Goal: Navigation & Orientation: Find specific page/section

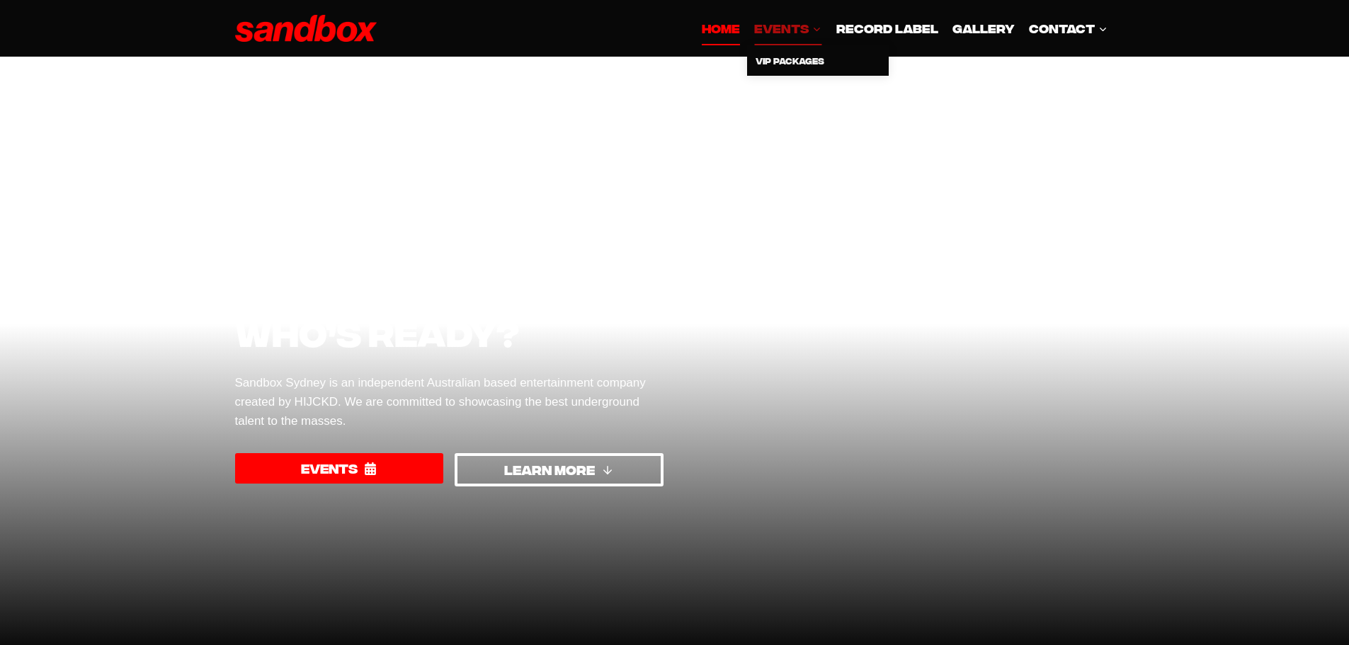
click at [792, 31] on span "EVENTS Expand" at bounding box center [787, 27] width 67 height 19
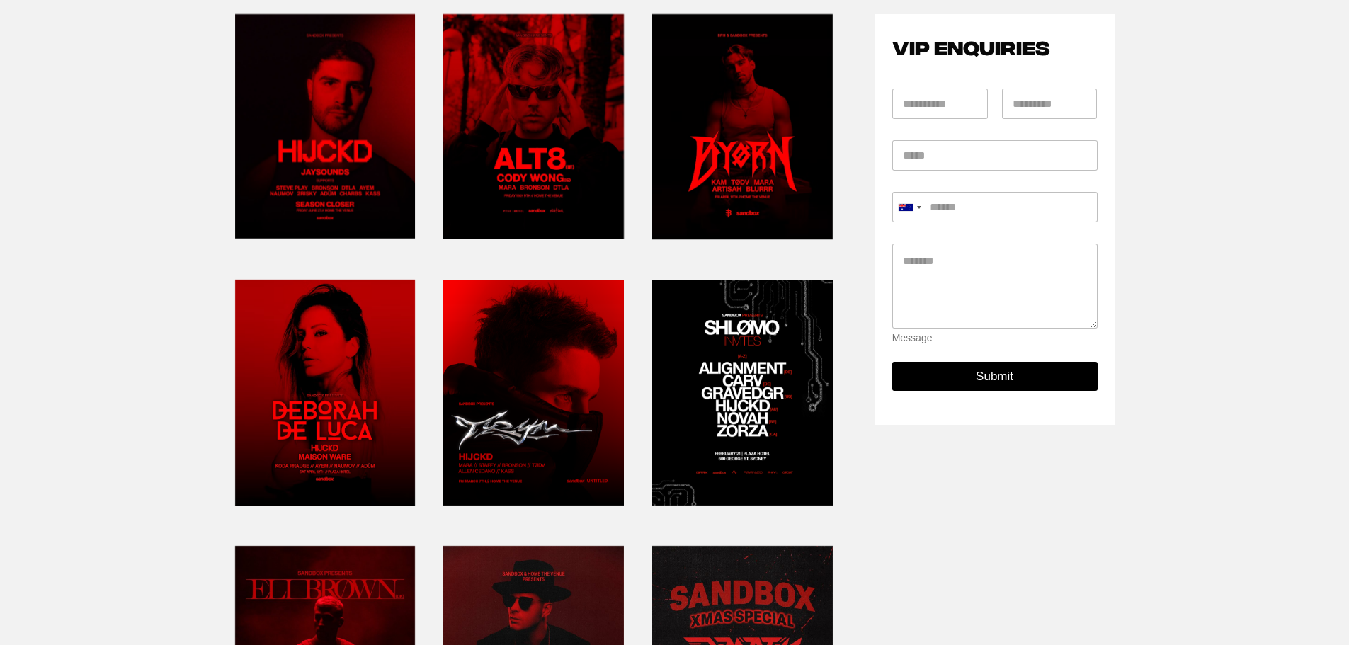
scroll to position [212, 0]
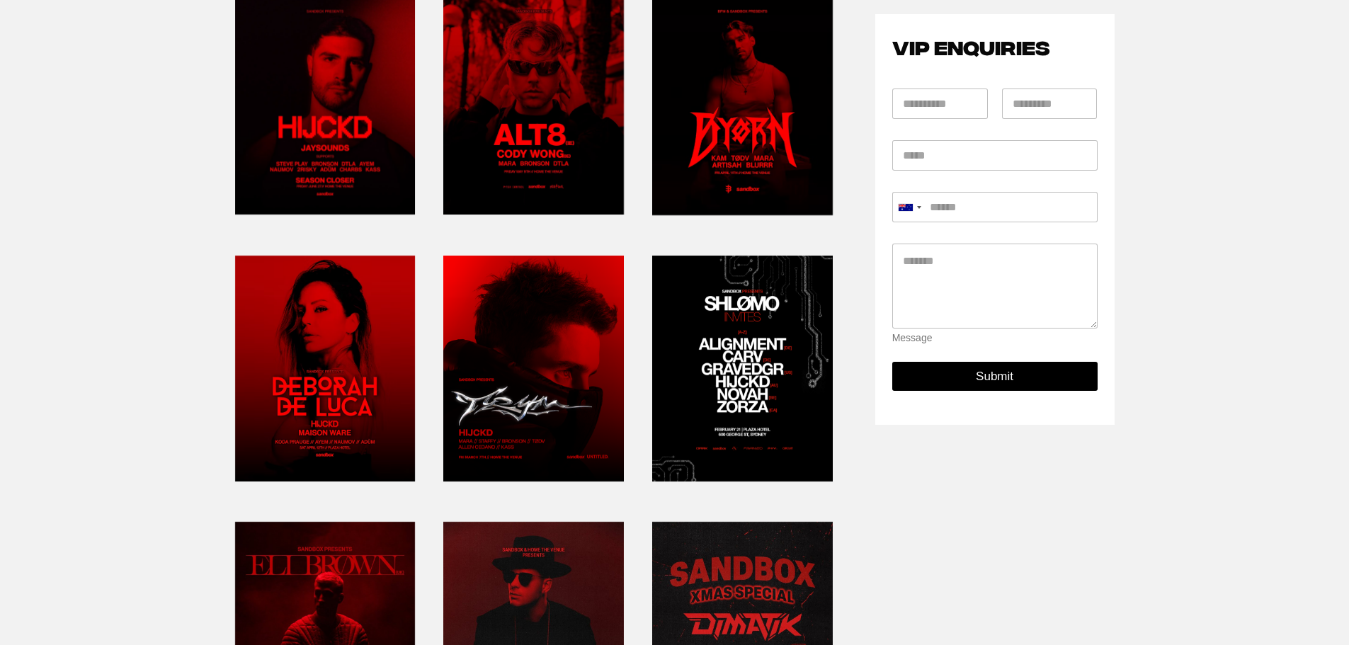
click at [323, 152] on link at bounding box center [325, 102] width 181 height 237
click at [527, 110] on link at bounding box center [533, 102] width 181 height 237
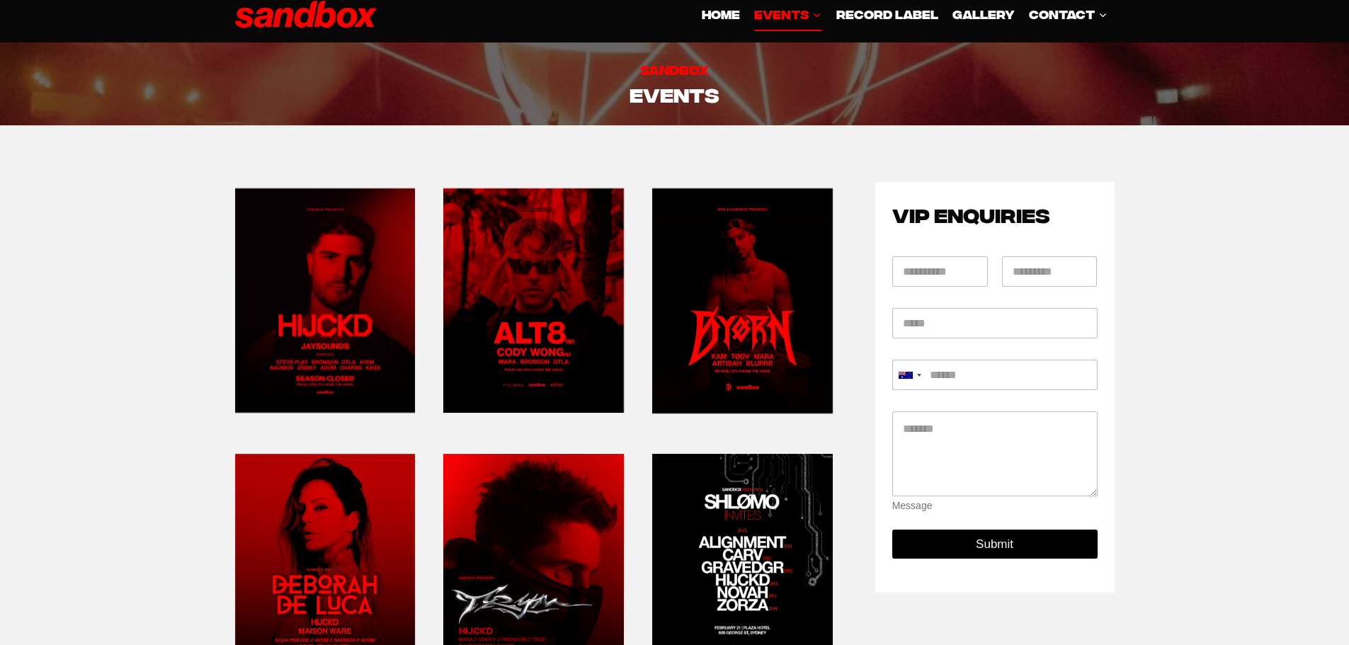
scroll to position [0, 0]
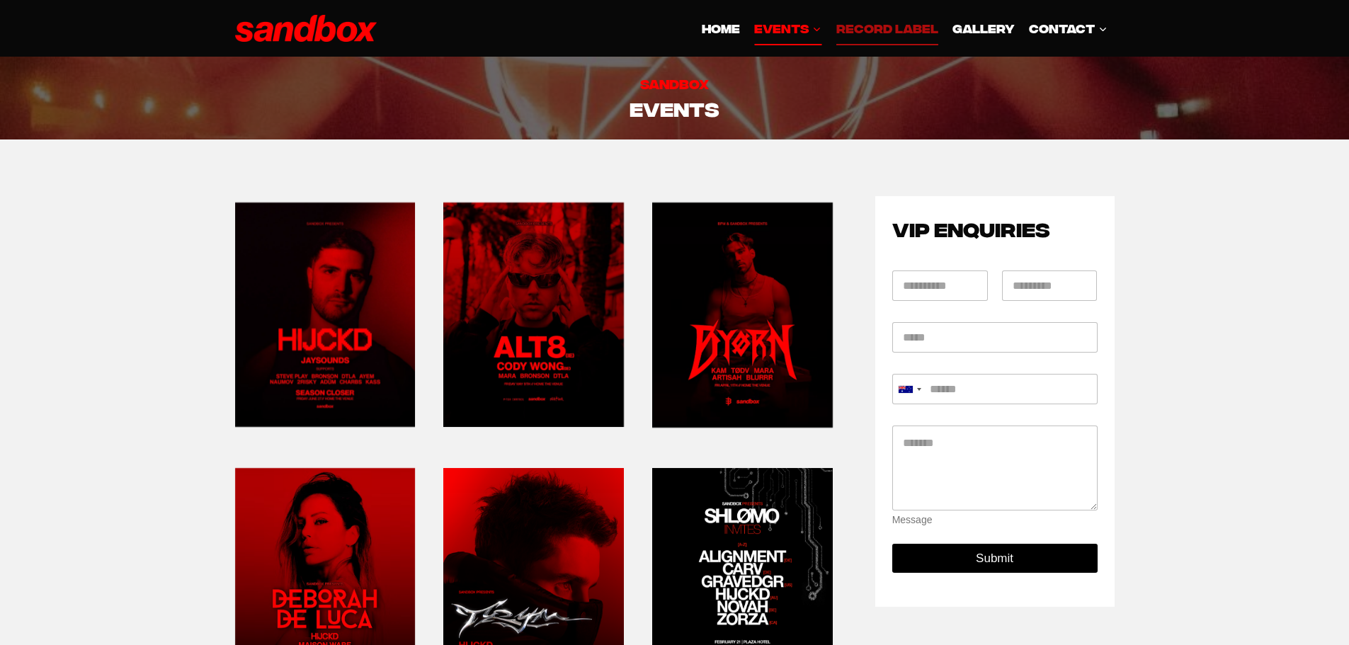
click at [910, 23] on link "Record Label" at bounding box center [887, 28] width 116 height 34
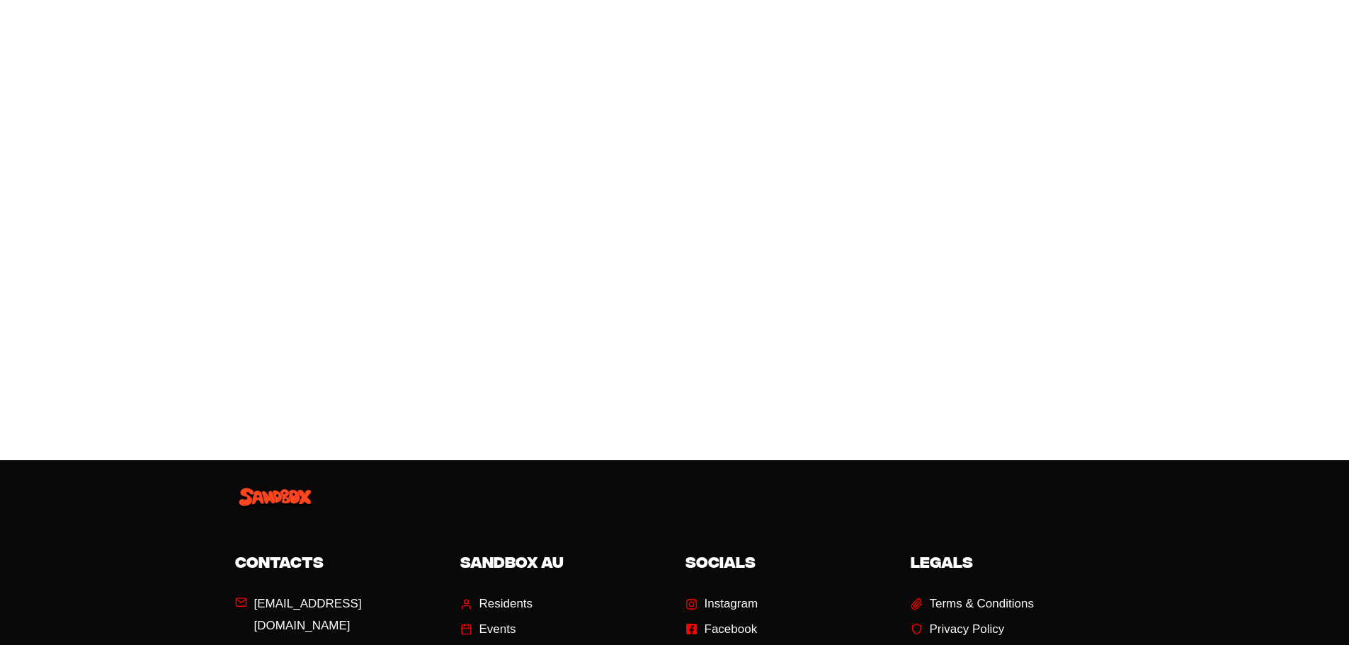
scroll to position [921, 0]
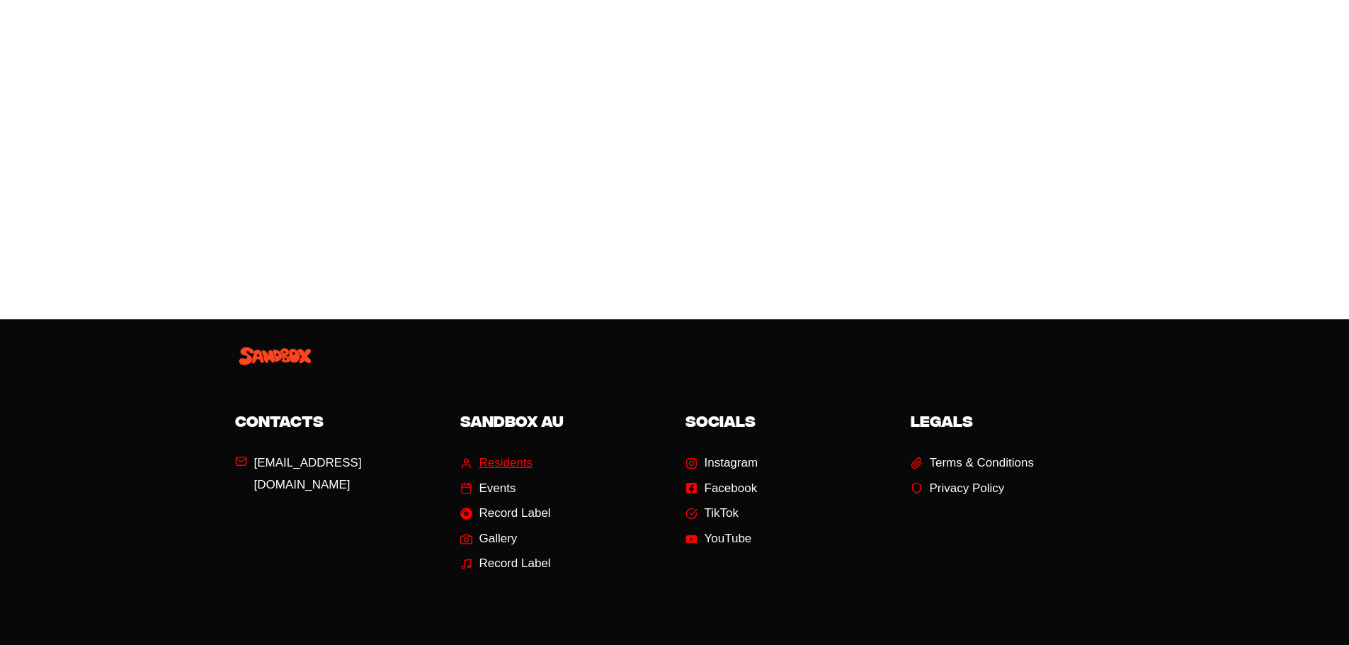
click at [518, 462] on span "Residents" at bounding box center [506, 463] width 54 height 22
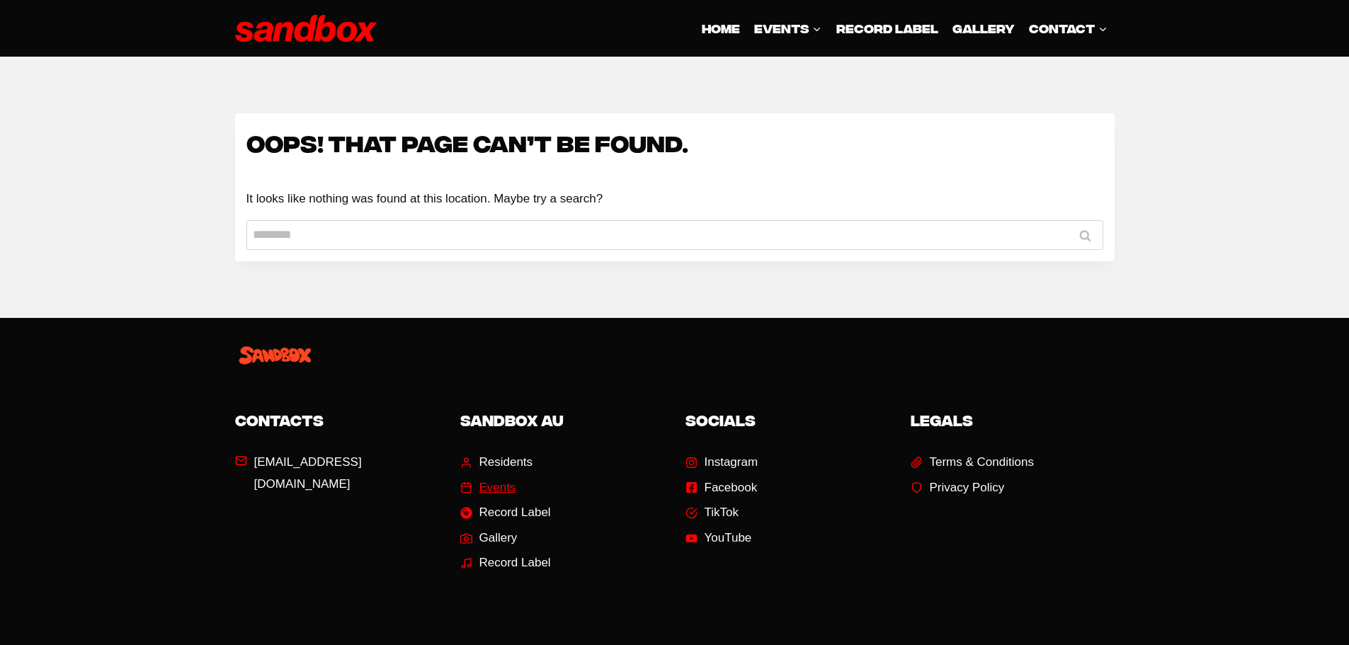
click at [500, 488] on span "Events" at bounding box center [497, 488] width 37 height 22
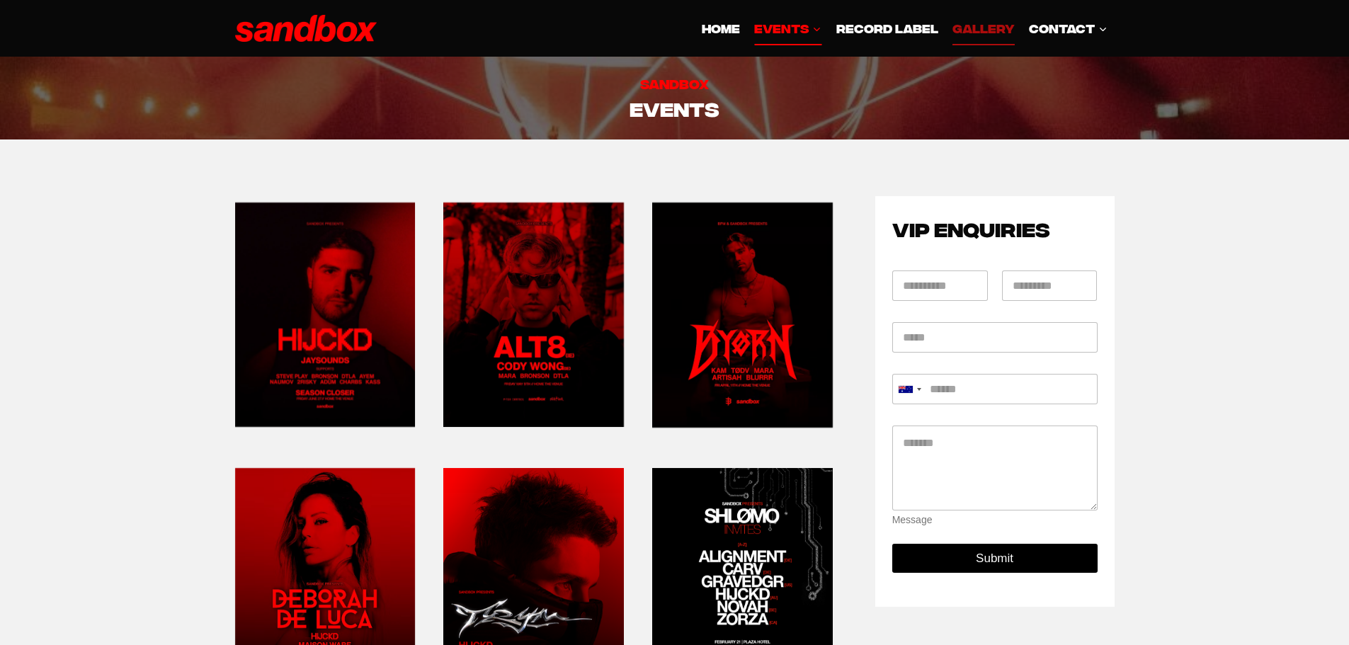
click at [977, 27] on link "GALLERY" at bounding box center [983, 28] width 76 height 34
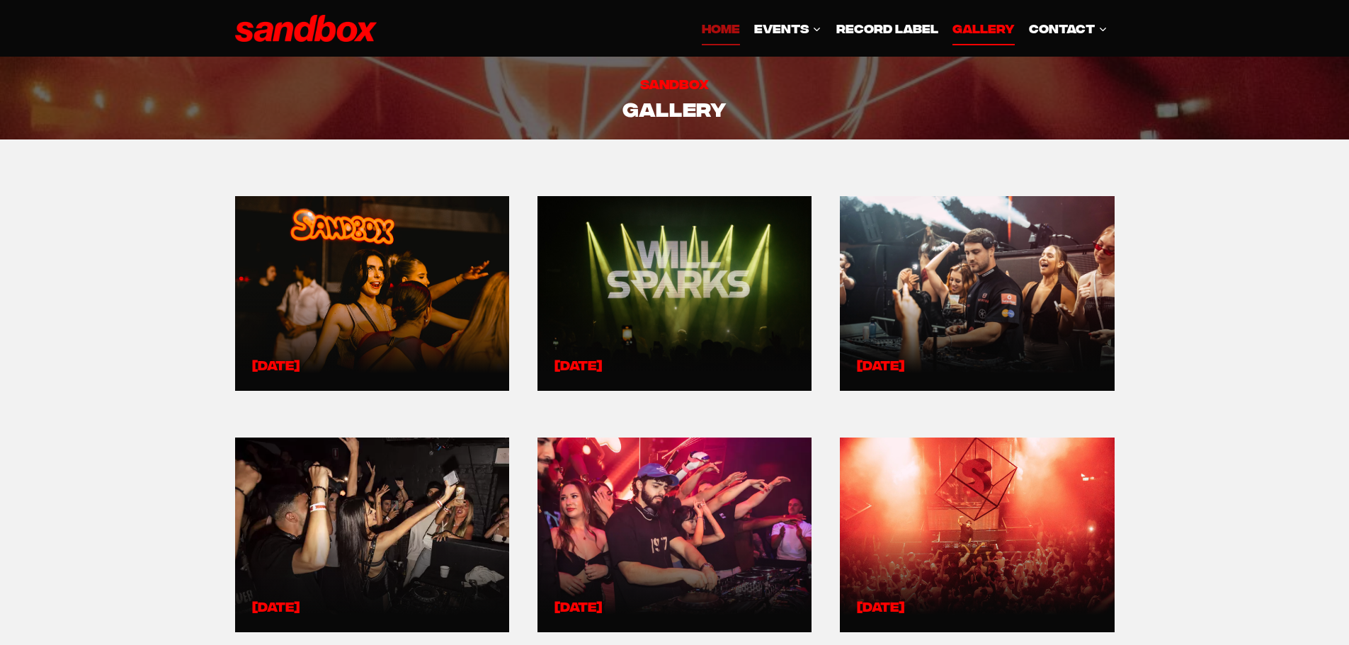
click at [712, 29] on link "HOME" at bounding box center [721, 28] width 52 height 34
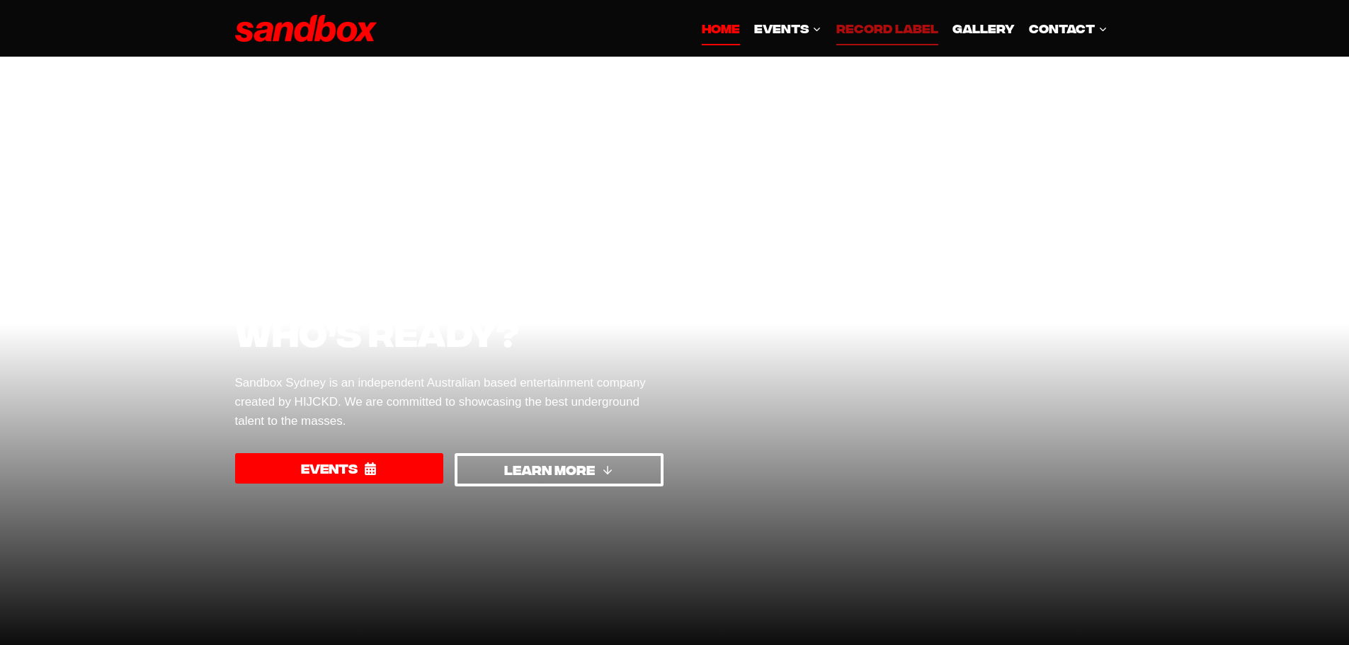
click at [879, 33] on link "Record Label" at bounding box center [887, 28] width 116 height 34
